Goal: Task Accomplishment & Management: Manage account settings

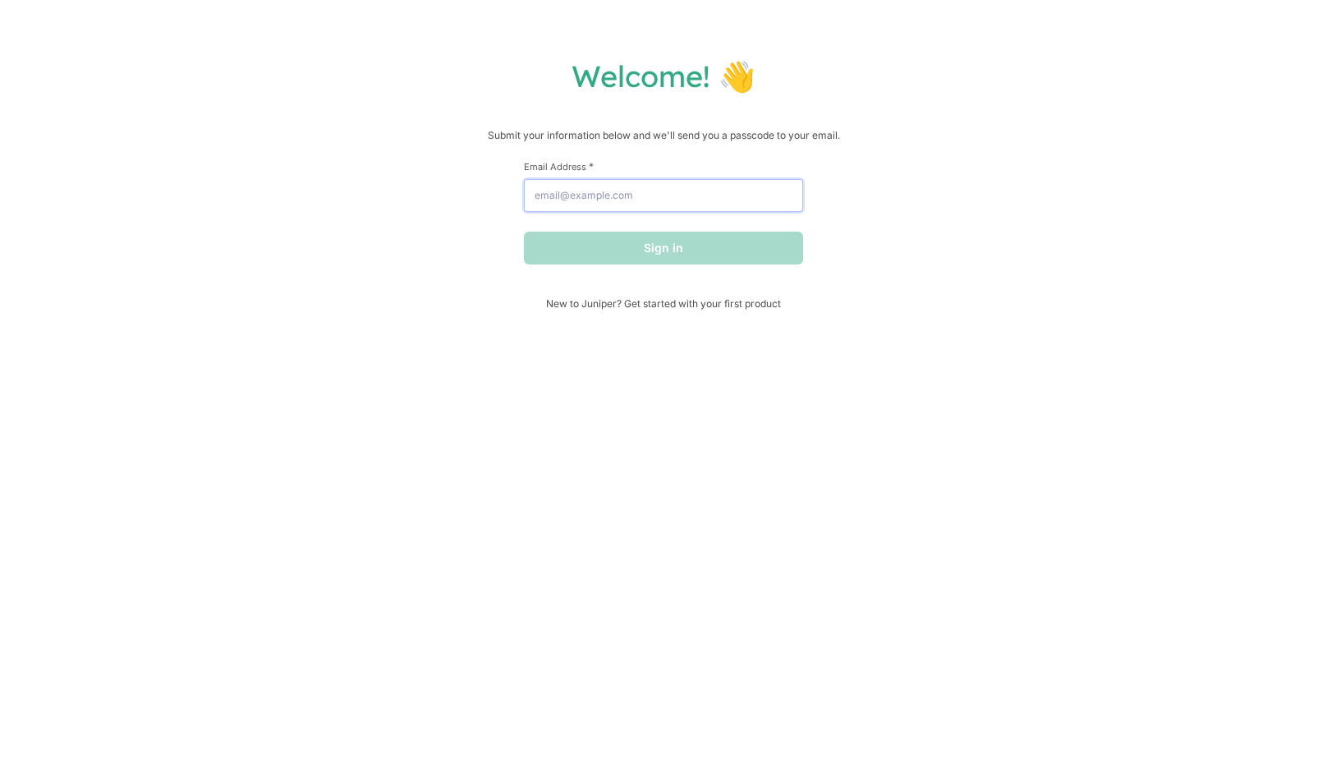
click at [606, 201] on input "Email Address *" at bounding box center [663, 195] width 279 height 33
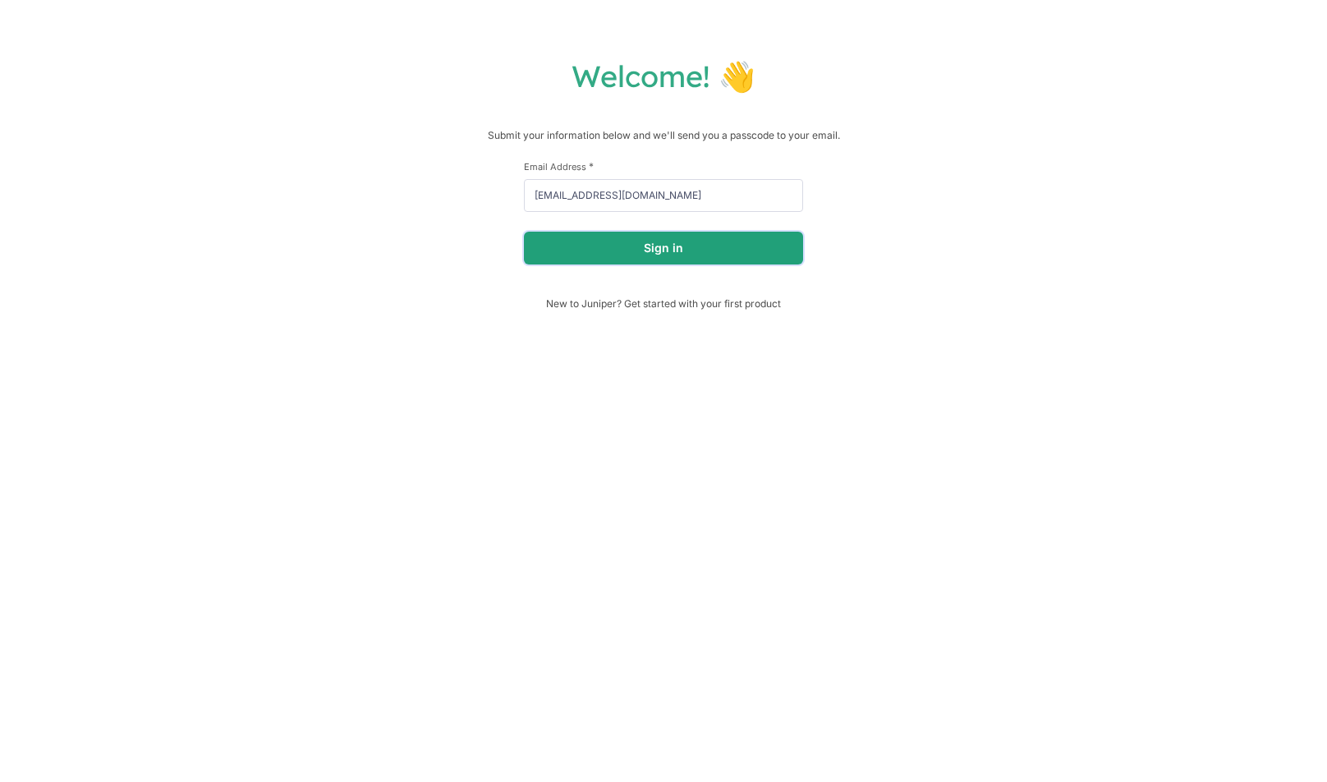
click at [630, 243] on button "Sign in" at bounding box center [663, 248] width 279 height 33
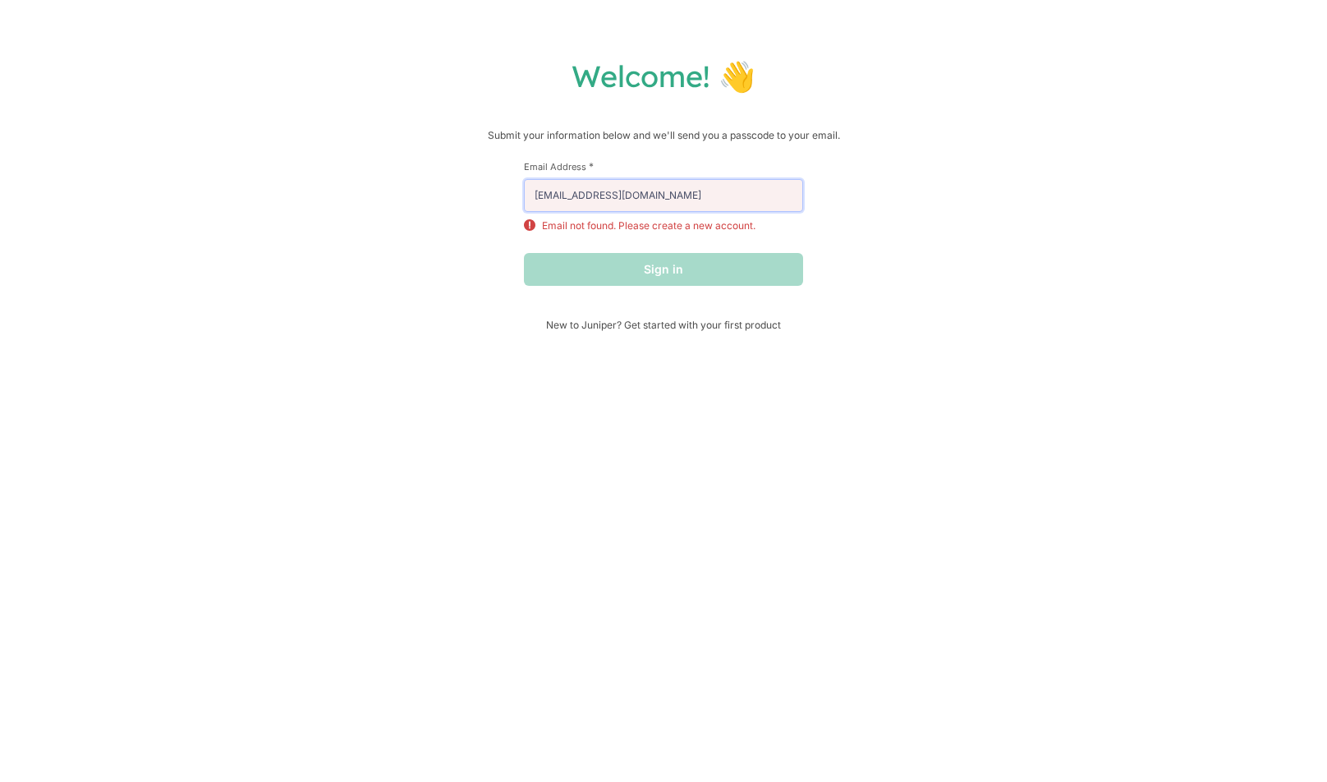
drag, startPoint x: 661, startPoint y: 197, endPoint x: 496, endPoint y: 186, distance: 165.4
click at [496, 187] on div "Welcome! 👋 Submit your information below and we'll send you a passcode to your …" at bounding box center [663, 193] width 1294 height 273
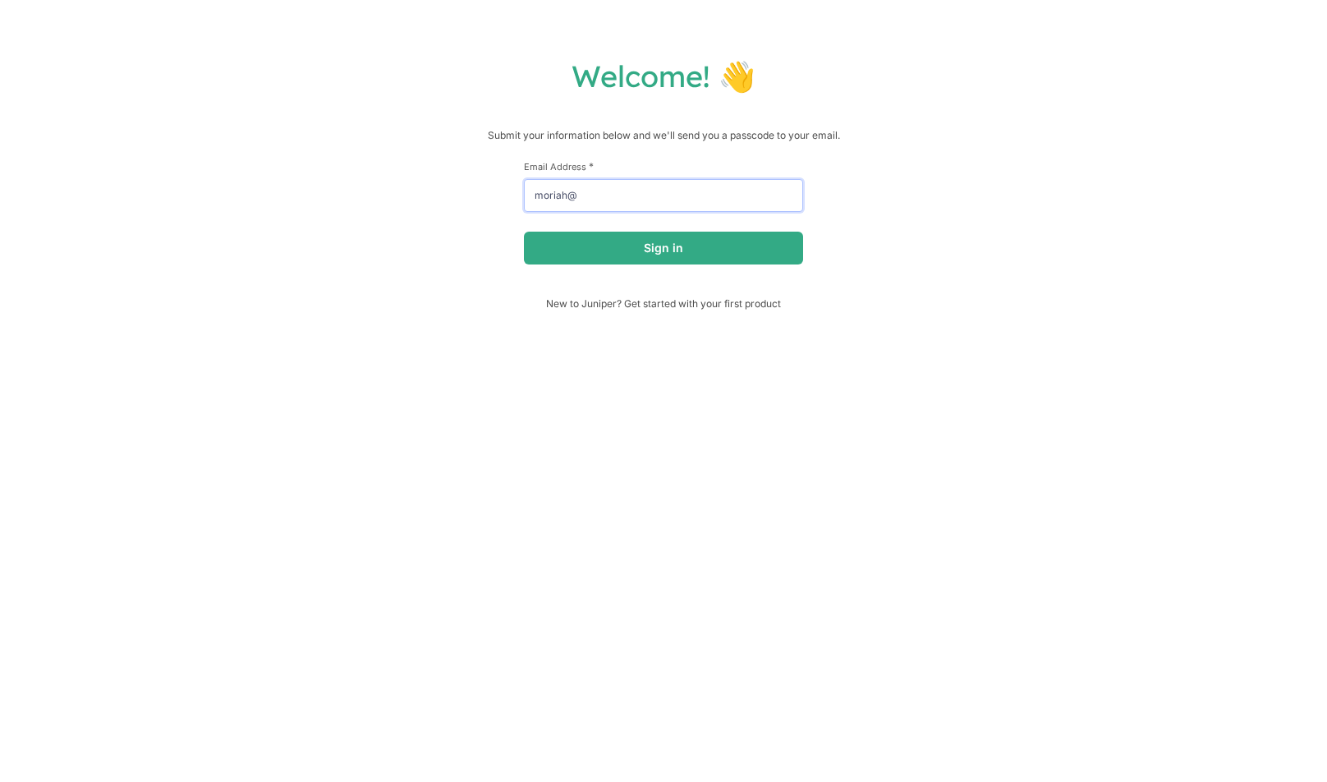
click at [636, 204] on input "moriah@" at bounding box center [663, 195] width 279 height 33
type input "moriah@moriah.video"
click at [524, 232] on button "Sign in" at bounding box center [663, 248] width 279 height 33
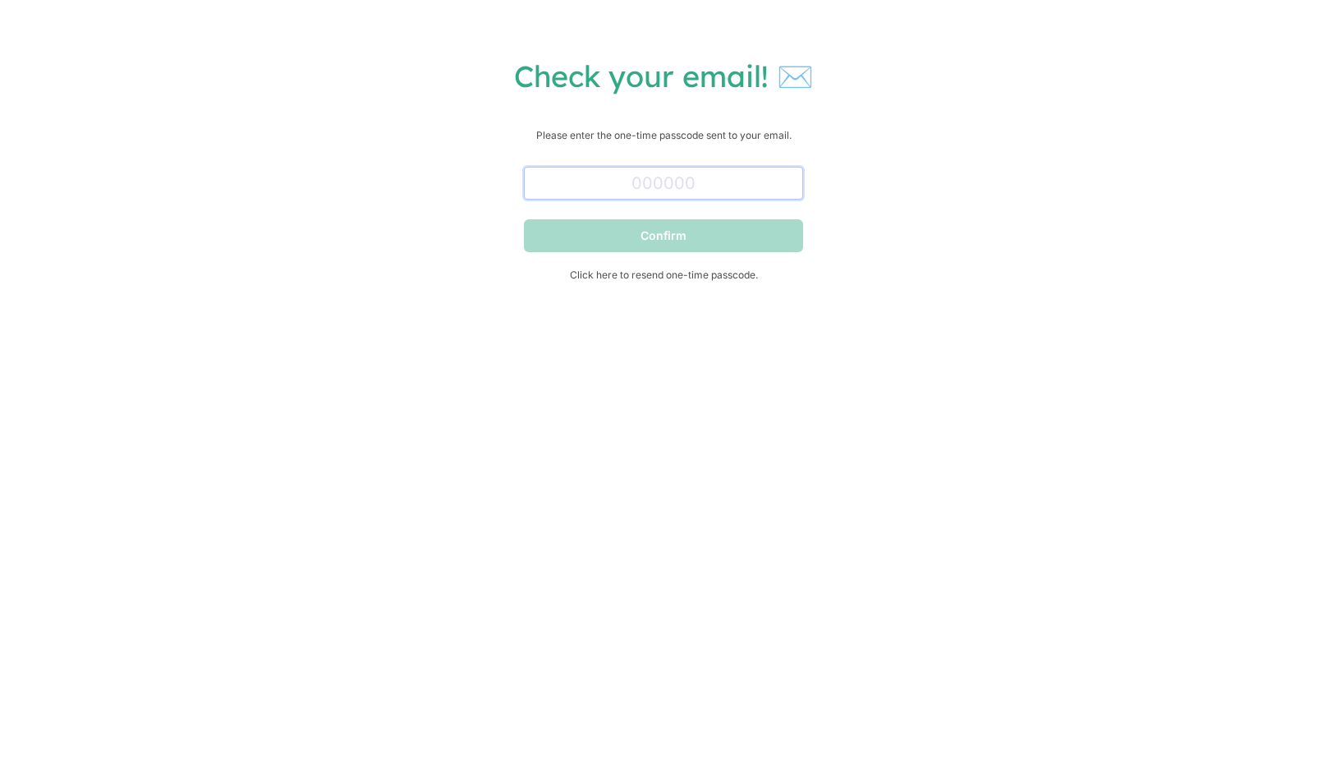
click at [556, 179] on input "text" at bounding box center [663, 183] width 279 height 33
paste input "315917"
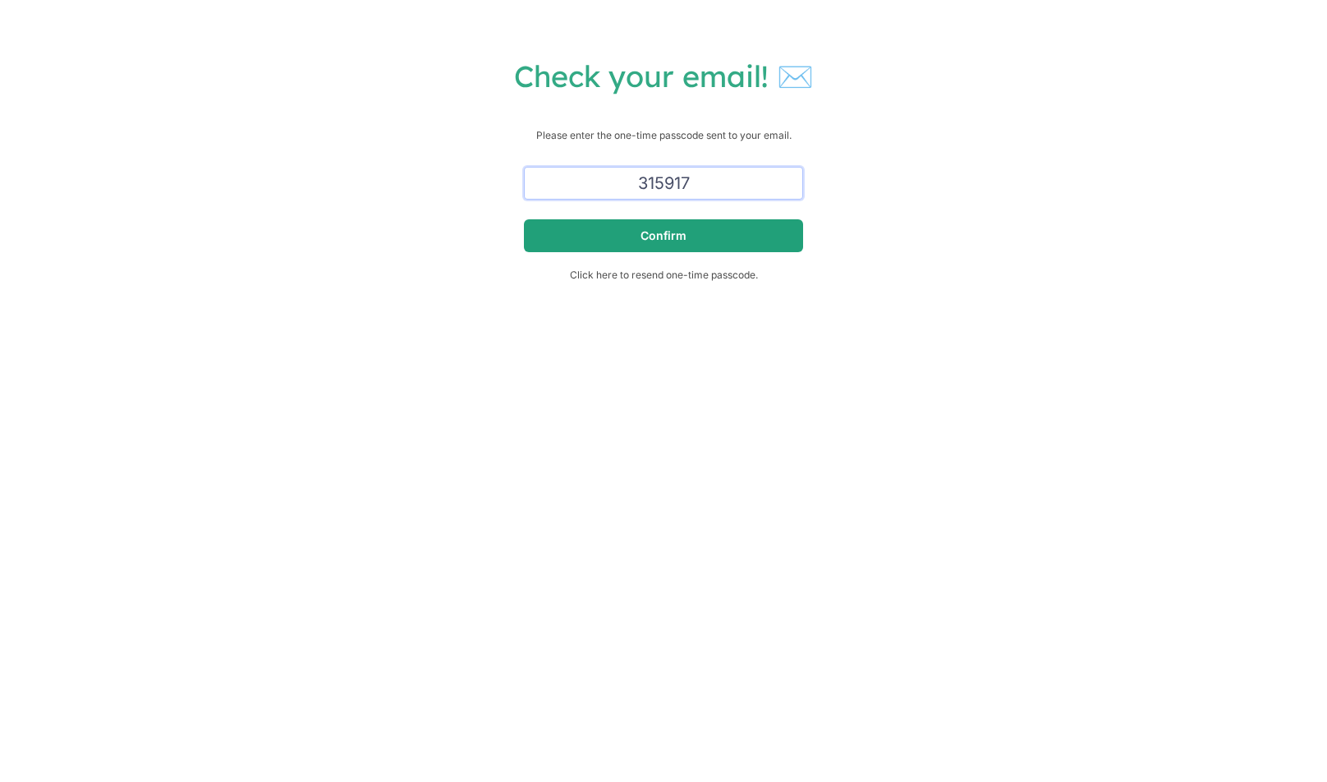
type input "315917"
click at [584, 230] on button "Confirm" at bounding box center [663, 235] width 279 height 33
